Goal: Task Accomplishment & Management: Use online tool/utility

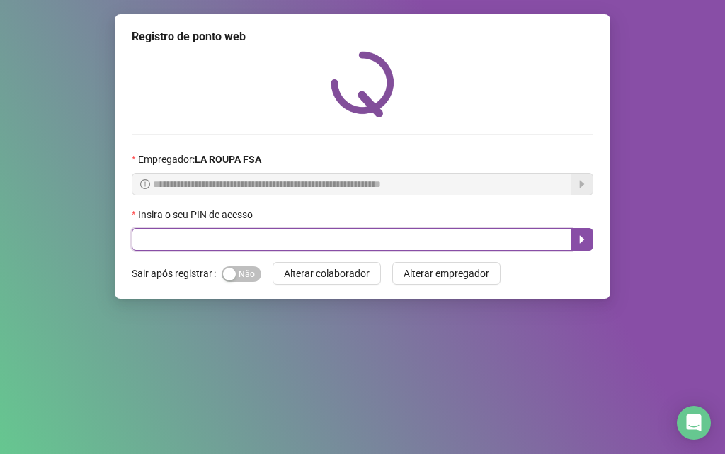
click at [169, 233] on input "text" at bounding box center [352, 239] width 440 height 23
type input "*****"
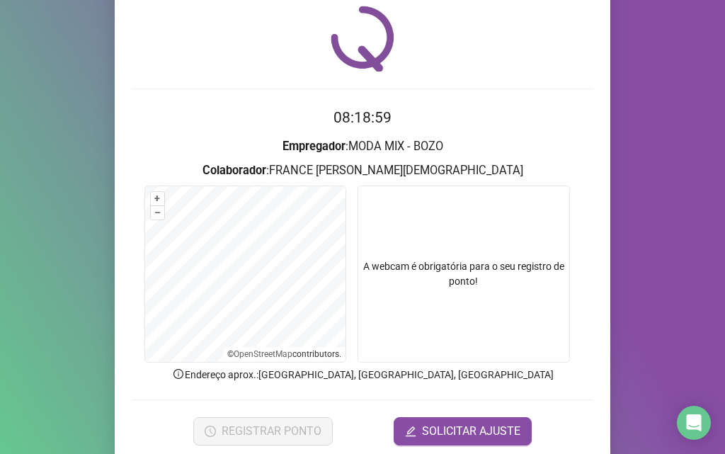
scroll to position [99, 0]
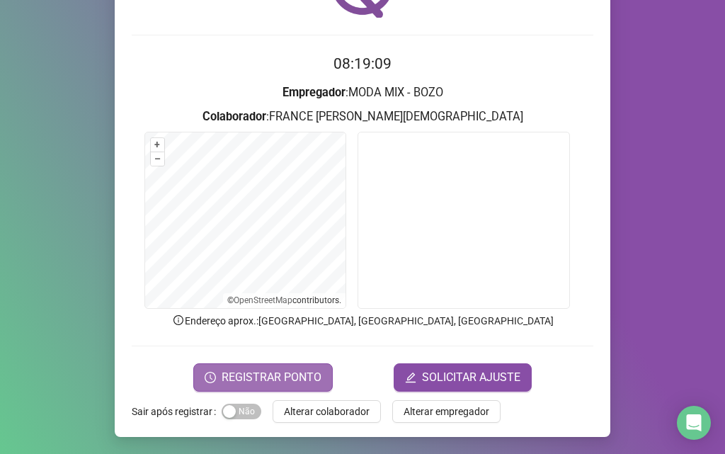
click at [241, 379] on span "REGISTRAR PONTO" at bounding box center [272, 377] width 100 height 17
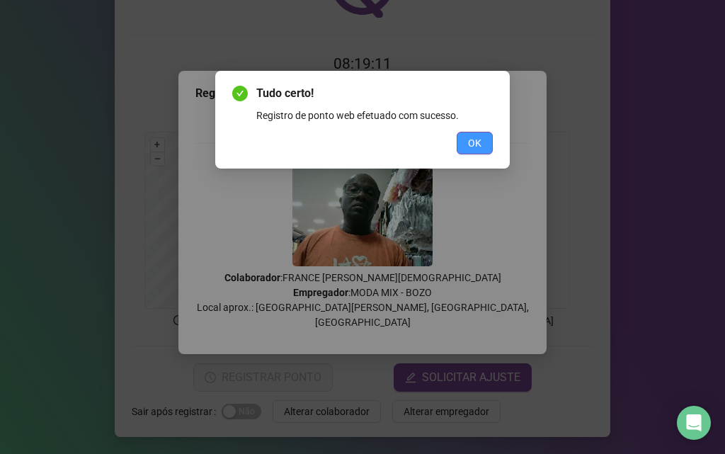
click at [473, 147] on span "OK" at bounding box center [474, 143] width 13 height 16
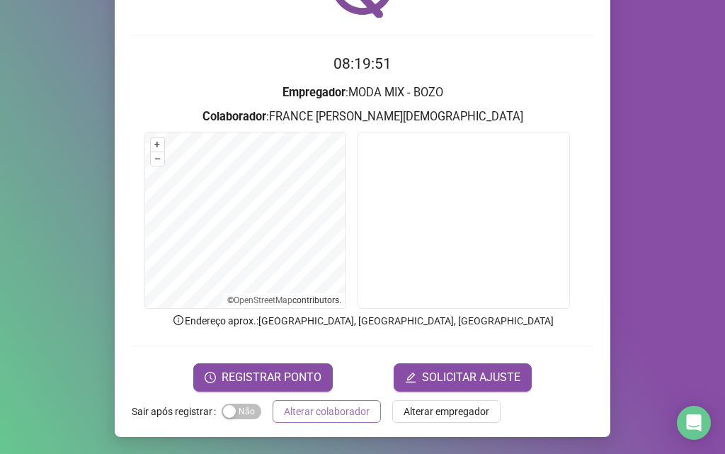
click at [288, 413] on span "Alterar colaborador" at bounding box center [327, 412] width 86 height 16
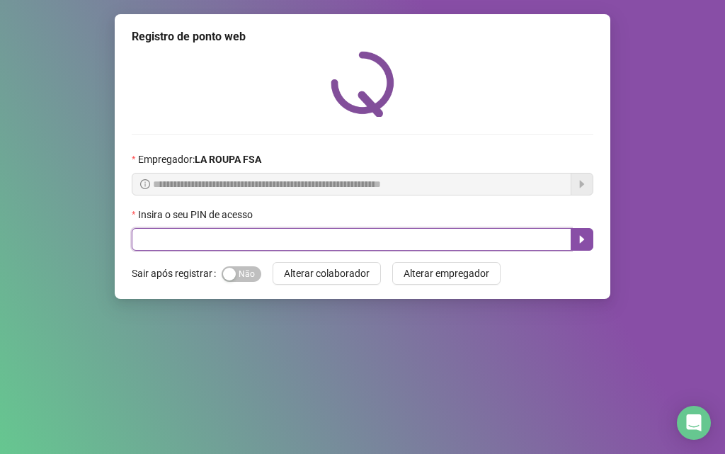
click at [187, 239] on input "text" at bounding box center [352, 239] width 440 height 23
type input "*****"
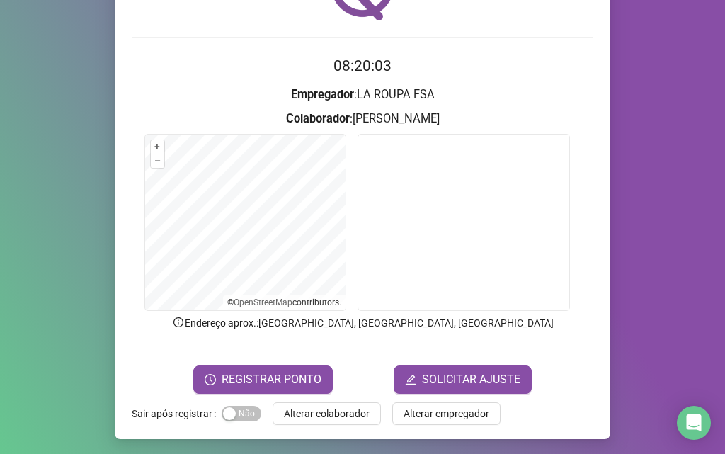
scroll to position [99, 0]
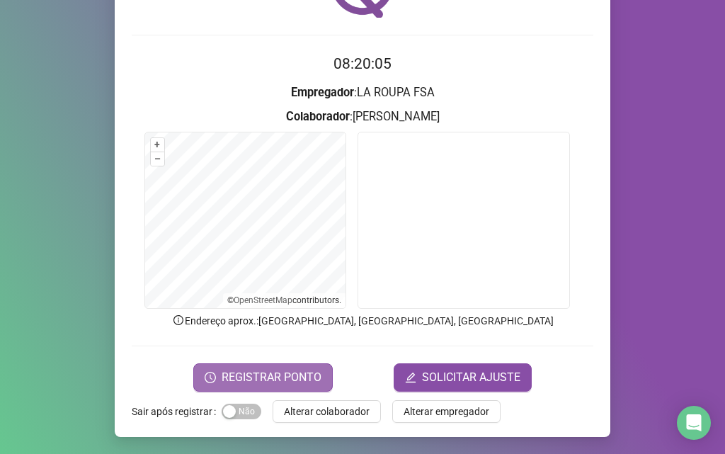
click at [273, 375] on span "REGISTRAR PONTO" at bounding box center [272, 377] width 100 height 17
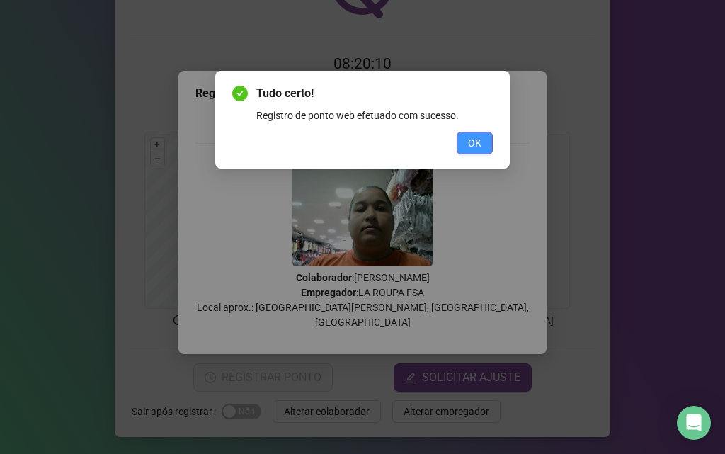
click at [474, 143] on span "OK" at bounding box center [474, 143] width 13 height 16
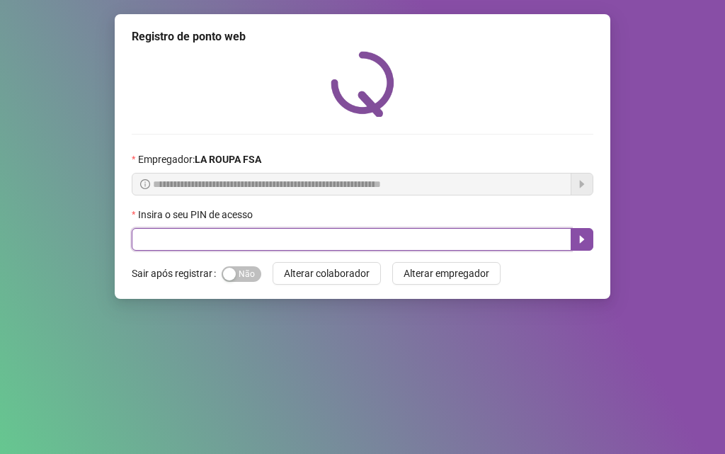
click at [173, 238] on input "text" at bounding box center [352, 239] width 440 height 23
type input "*****"
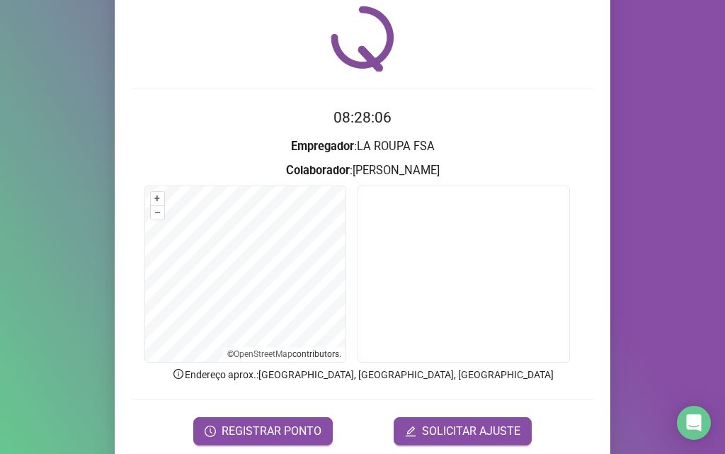
scroll to position [71, 0]
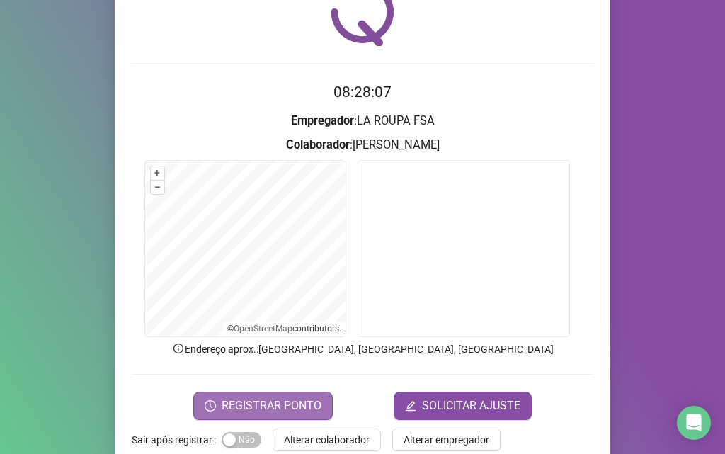
click at [237, 400] on span "REGISTRAR PONTO" at bounding box center [272, 405] width 100 height 17
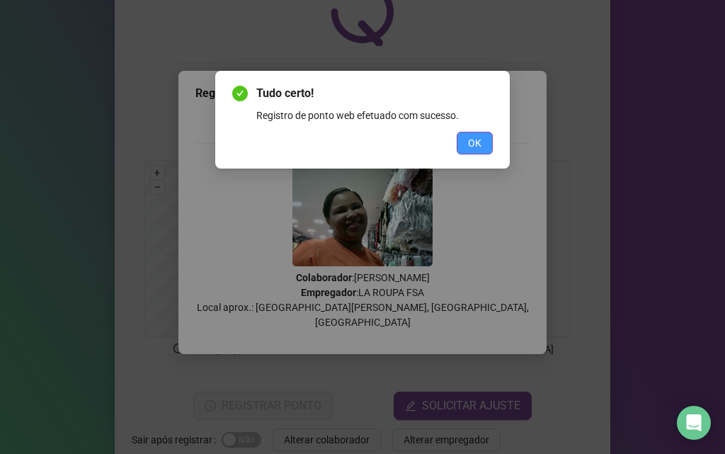
click at [471, 144] on span "OK" at bounding box center [474, 143] width 13 height 16
